Goal: Information Seeking & Learning: Learn about a topic

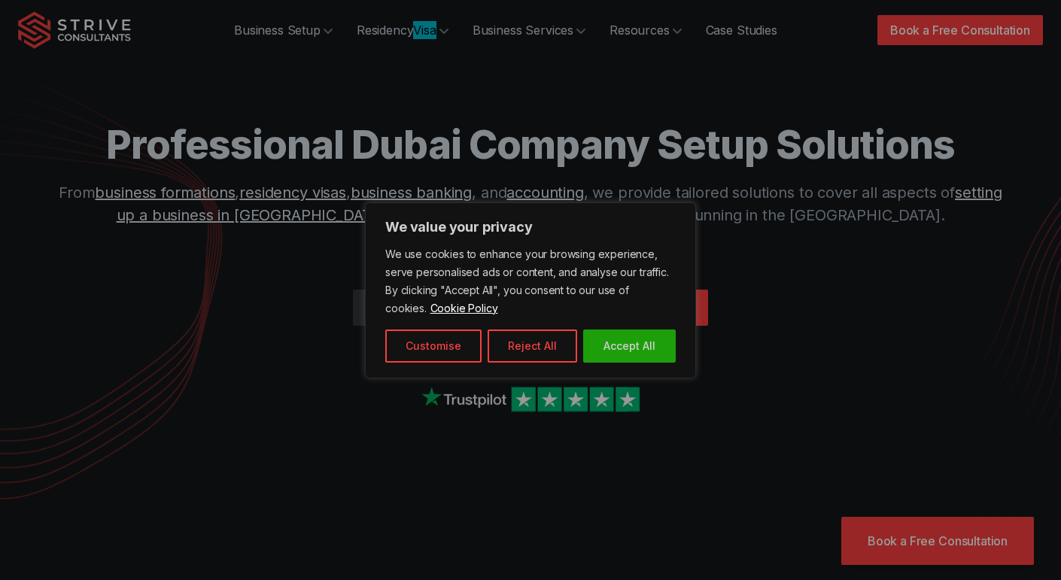
click at [479, 234] on p "We value your privacy" at bounding box center [530, 227] width 291 height 18
click at [640, 345] on button "Accept All" at bounding box center [629, 346] width 93 height 33
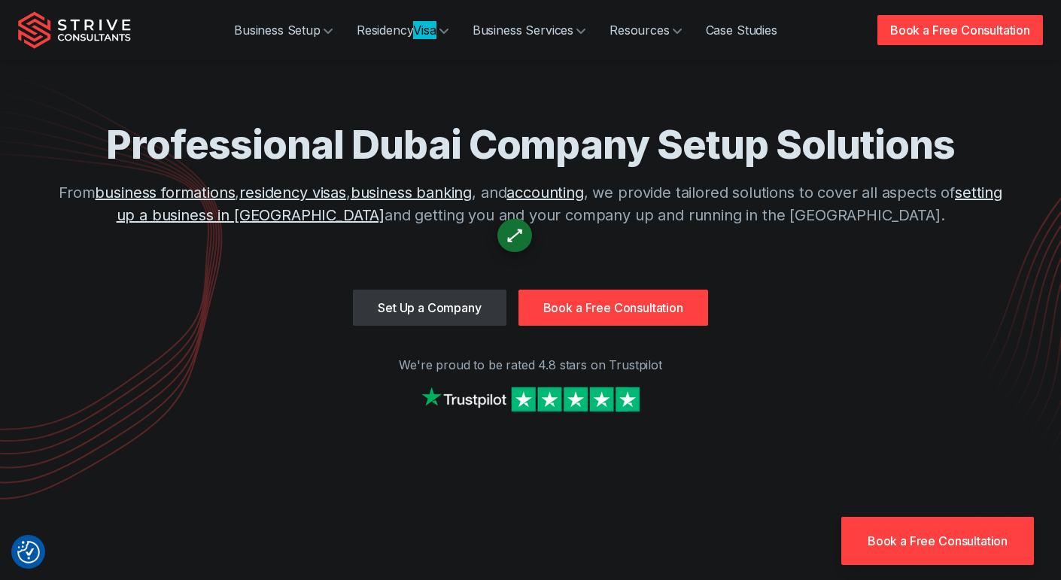
click at [940, 196] on p "From business formations , residency visas , business banking , and accounting …" at bounding box center [531, 203] width 964 height 45
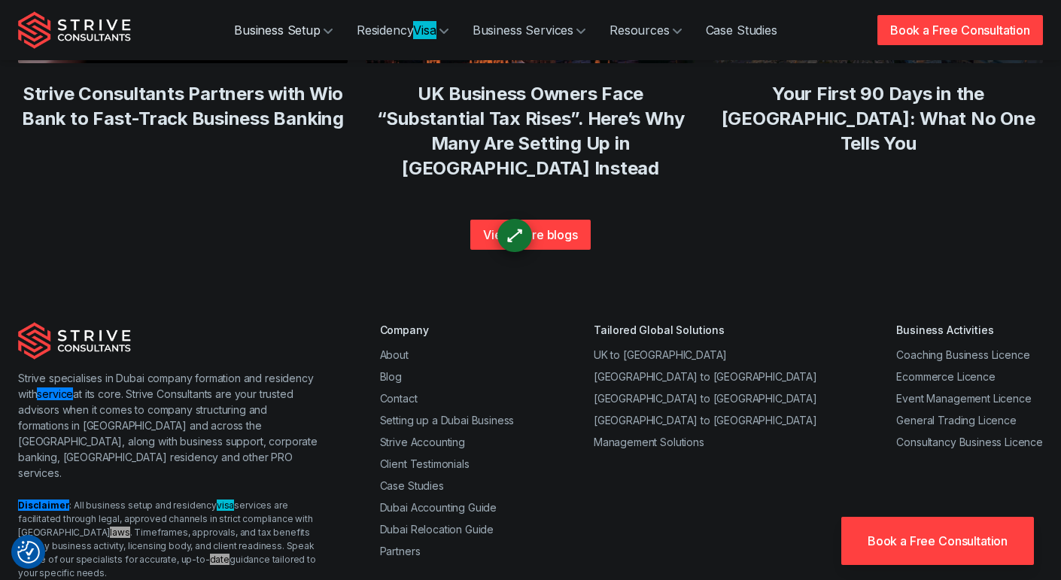
scroll to position [5921, 0]
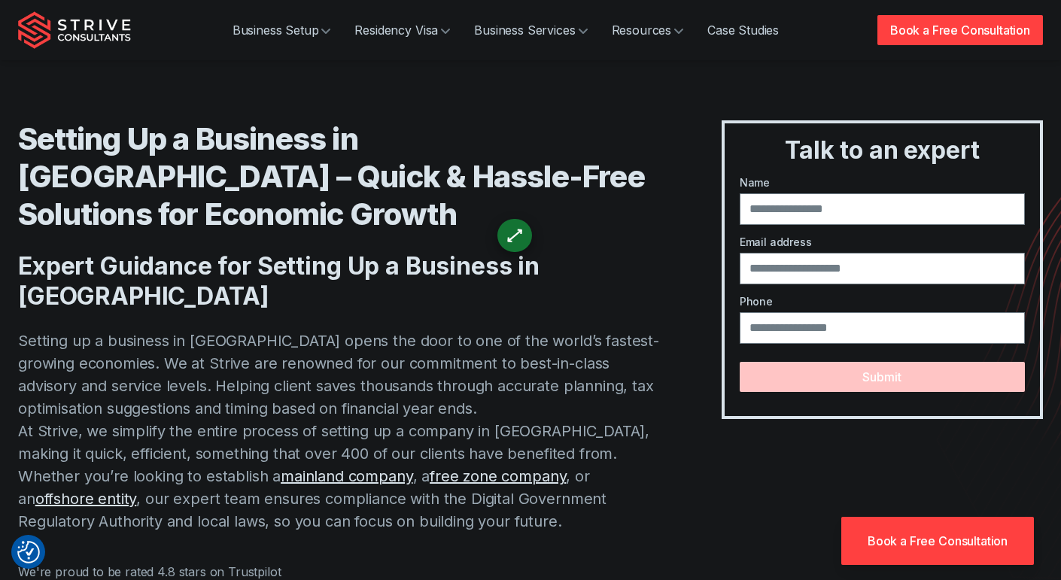
click at [389, 104] on div "Setting Up a Business in Dubai – Quick & Hassle-Free Solutions for Economic Gro…" at bounding box center [530, 326] width 1025 height 653
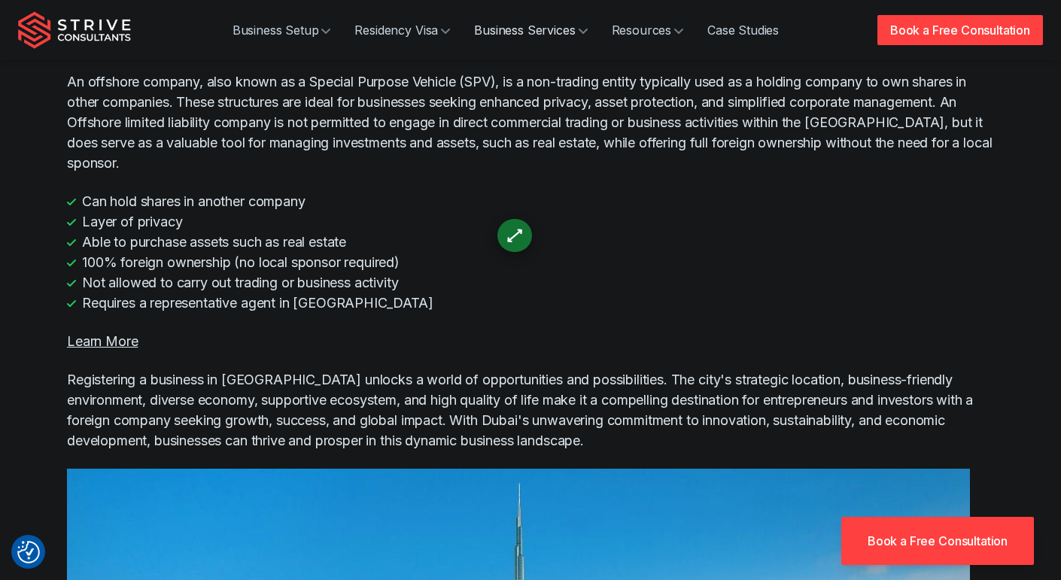
scroll to position [2816, 0]
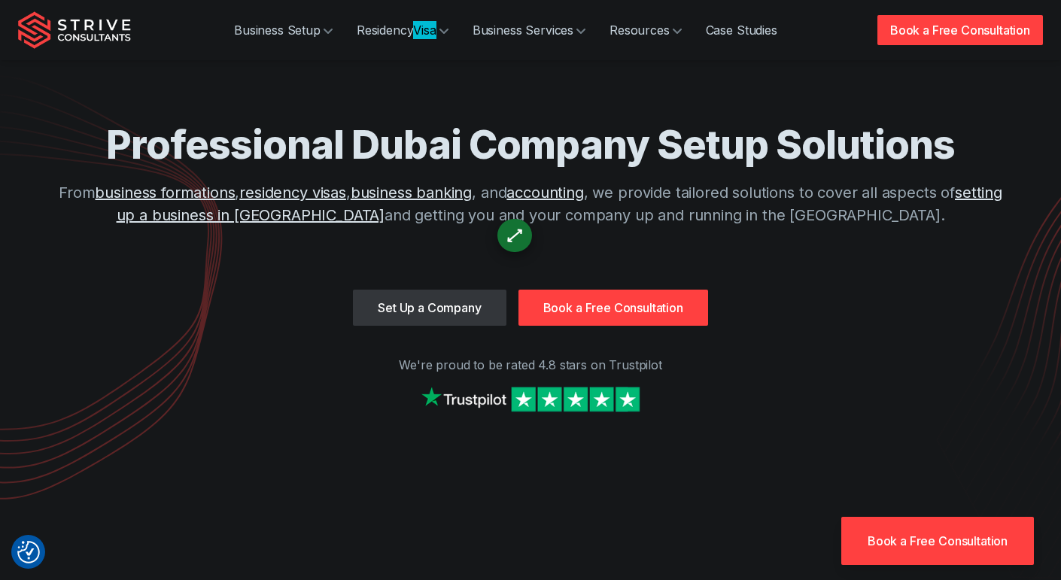
click at [991, 300] on div "Set Up a Company Book a Free Consultation" at bounding box center [530, 308] width 1025 height 36
